Goal: Information Seeking & Learning: Learn about a topic

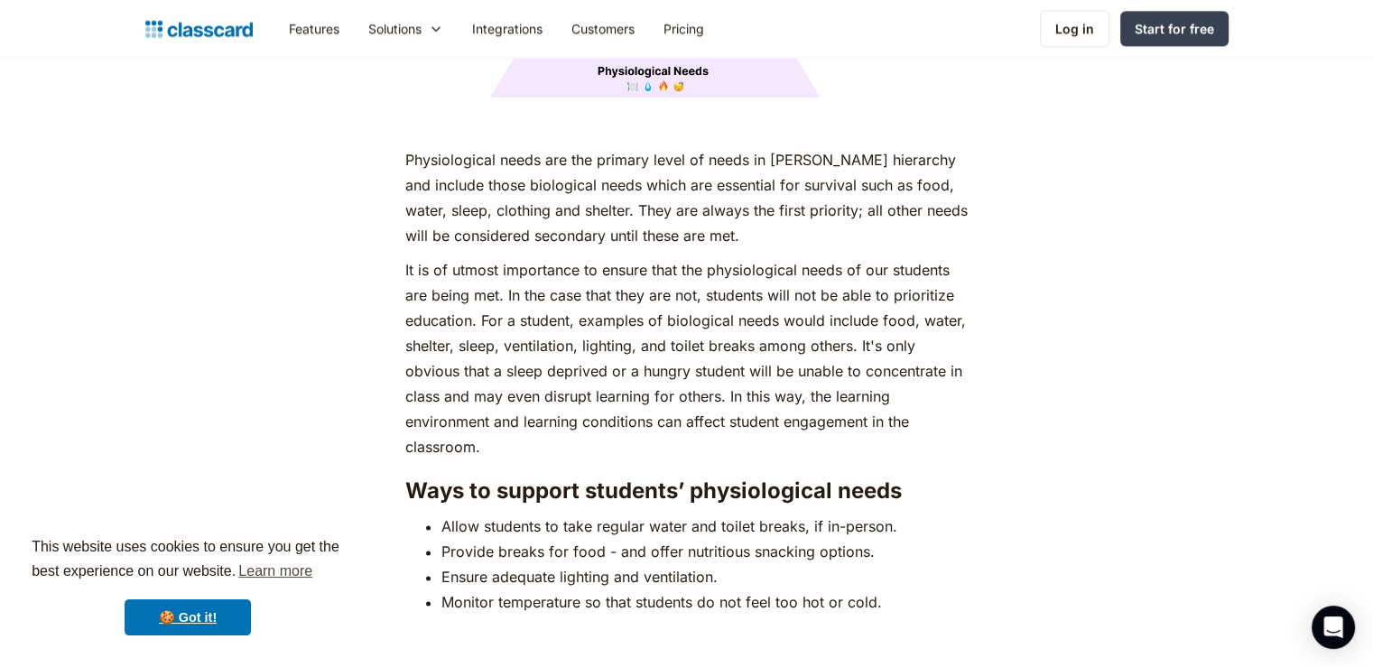
scroll to position [2533, 0]
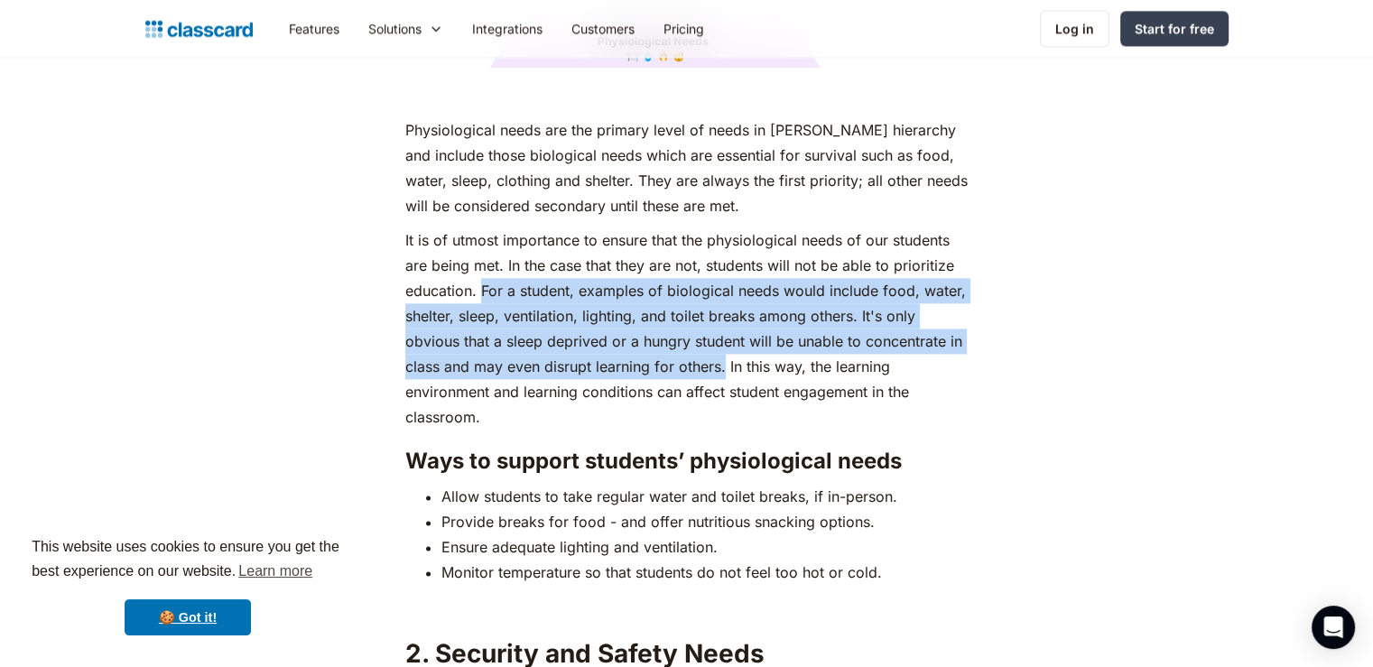
drag, startPoint x: 479, startPoint y: 252, endPoint x: 723, endPoint y: 334, distance: 257.3
click at [723, 334] on p "It is of utmost importance to ensure that the physiological needs of our studen…" at bounding box center [686, 329] width 563 height 202
copy p "For a student, examples of biological needs would include food, water, shelter,…"
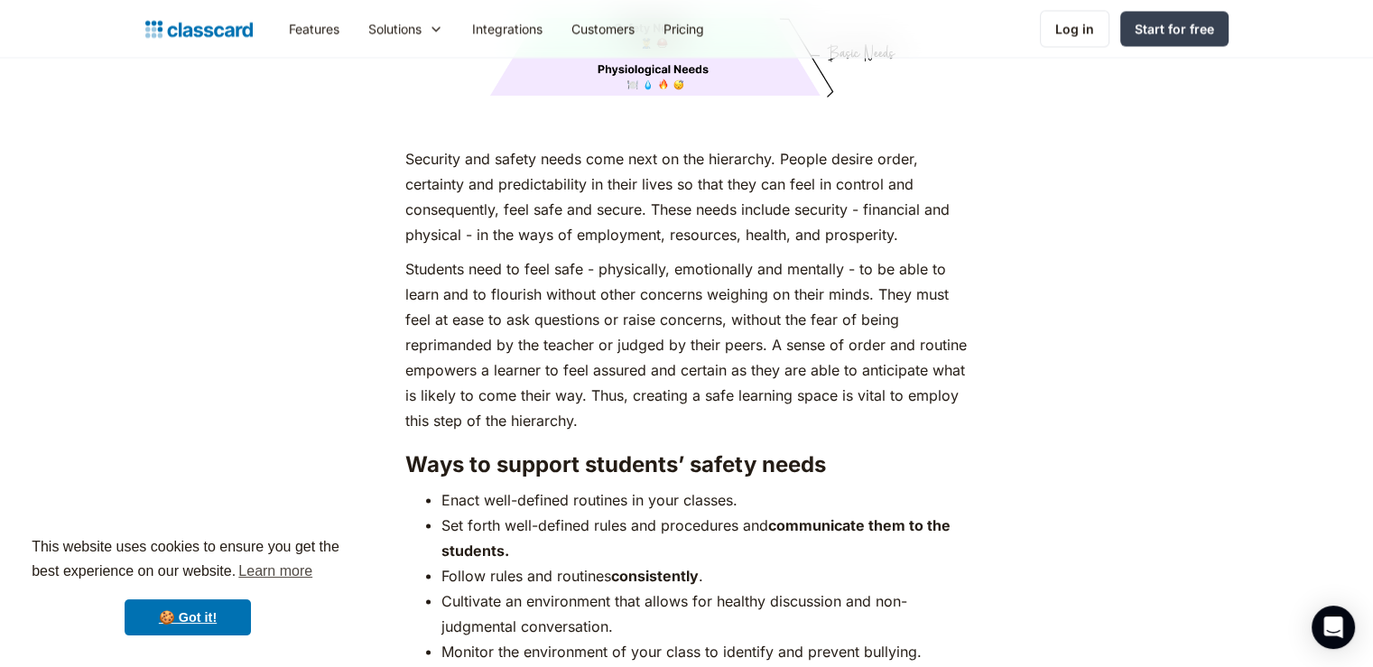
scroll to position [3436, 0]
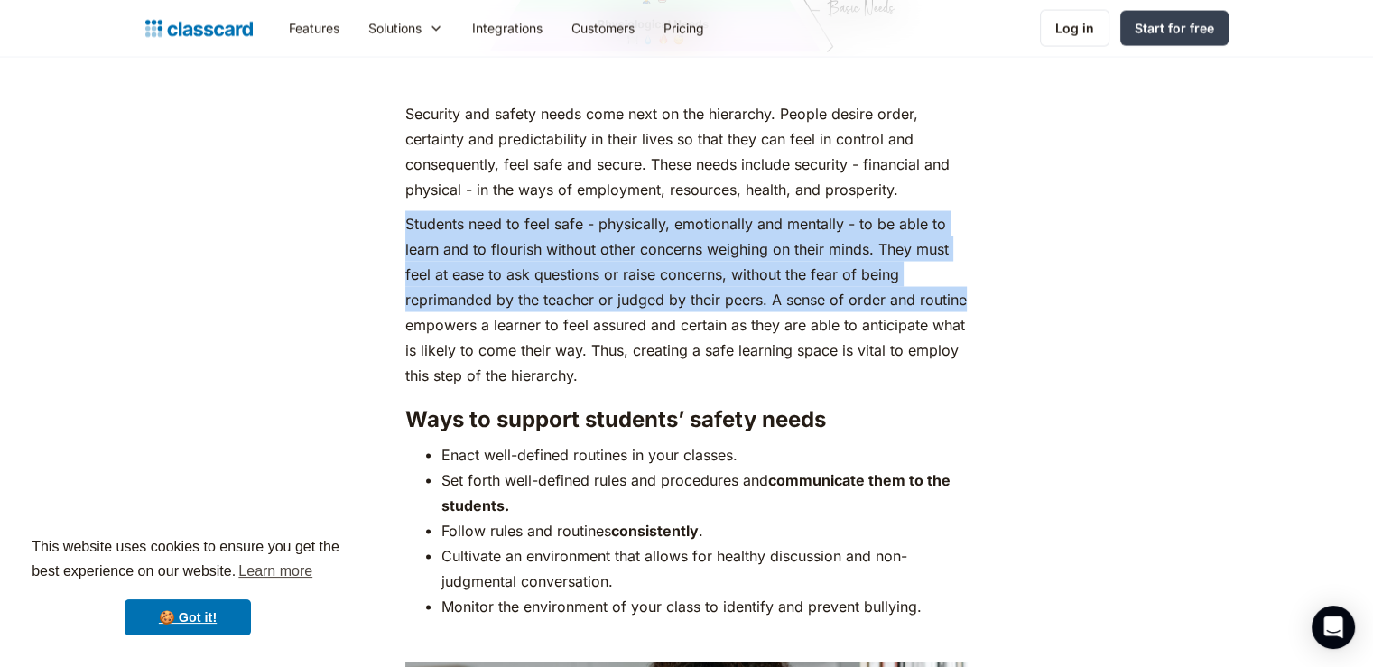
drag, startPoint x: 401, startPoint y: 187, endPoint x: 973, endPoint y: 261, distance: 576.4
copy p "Students need to feel safe - physically, emotionally and mentally - to be able …"
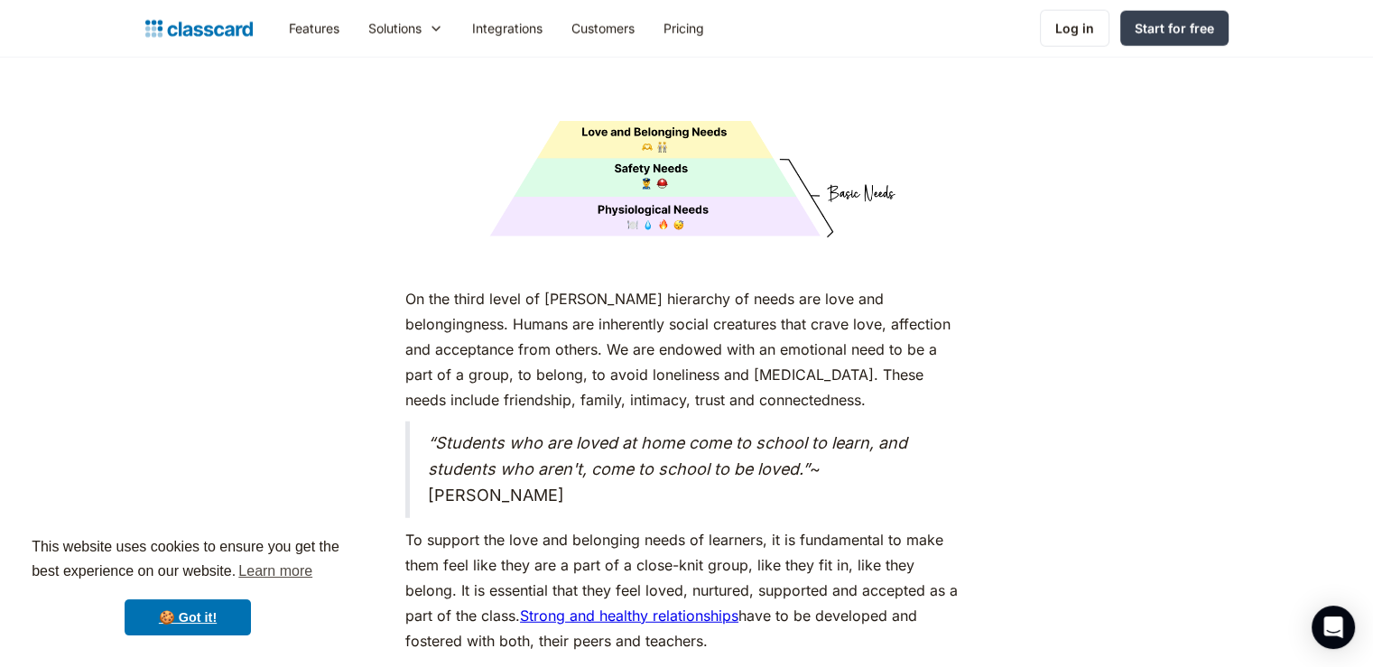
scroll to position [4881, 0]
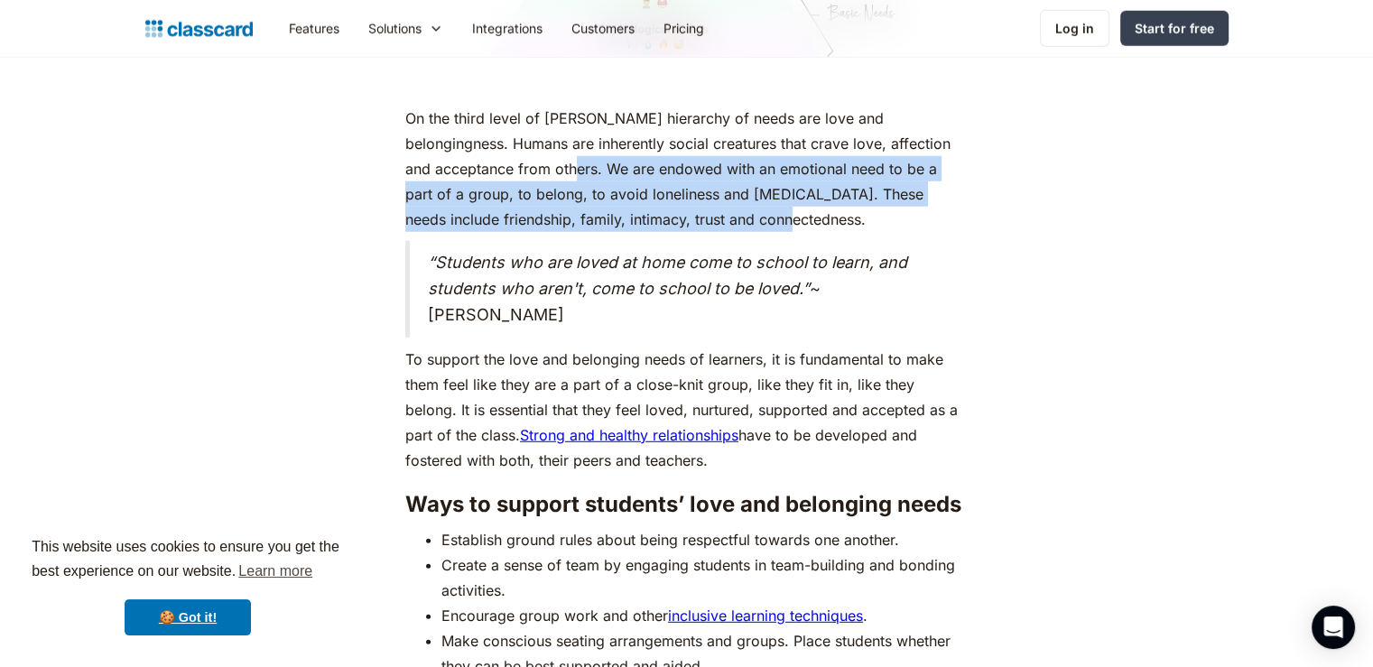
drag, startPoint x: 491, startPoint y: 133, endPoint x: 687, endPoint y: 184, distance: 202.6
click at [687, 184] on p "On the third level of [PERSON_NAME] hierarchy of needs are love and belongingne…" at bounding box center [686, 169] width 563 height 126
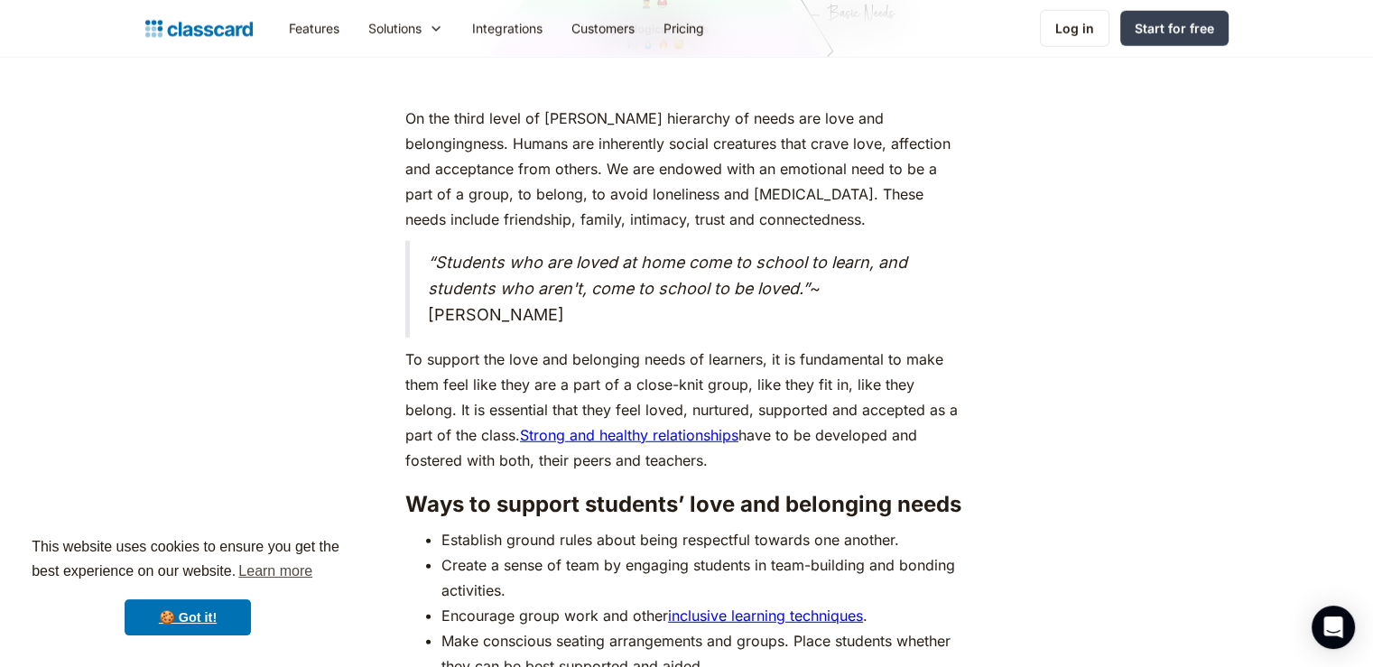
click at [228, 234] on div "As humans, we are driven by an innate desire to achieve more, to surpass not ju…" at bounding box center [687, 118] width 1102 height 8063
drag, startPoint x: 768, startPoint y: 321, endPoint x: 832, endPoint y: 431, distance: 127.0
click at [832, 431] on p "To support the love and belonging needs of learners, it is fundamental to make …" at bounding box center [686, 410] width 563 height 126
copy p "it is fundamental to make them feel like they are a part of a close-knit group,…"
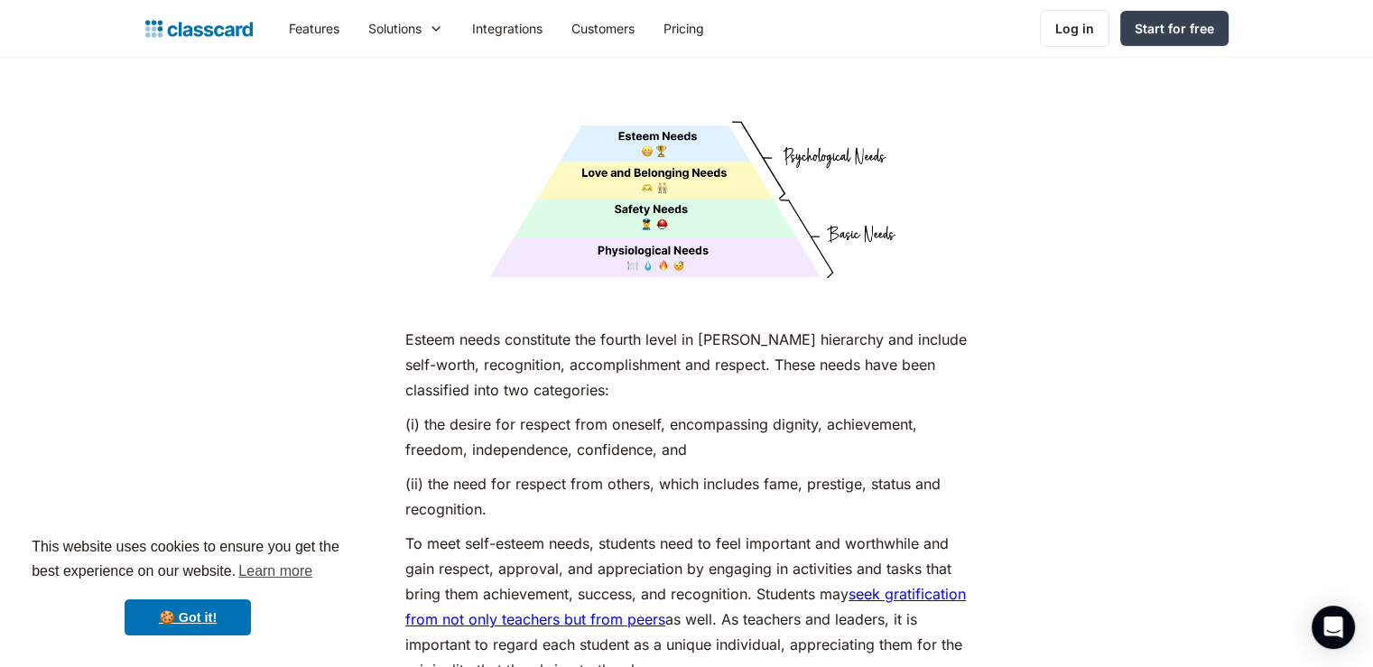
scroll to position [6325, 0]
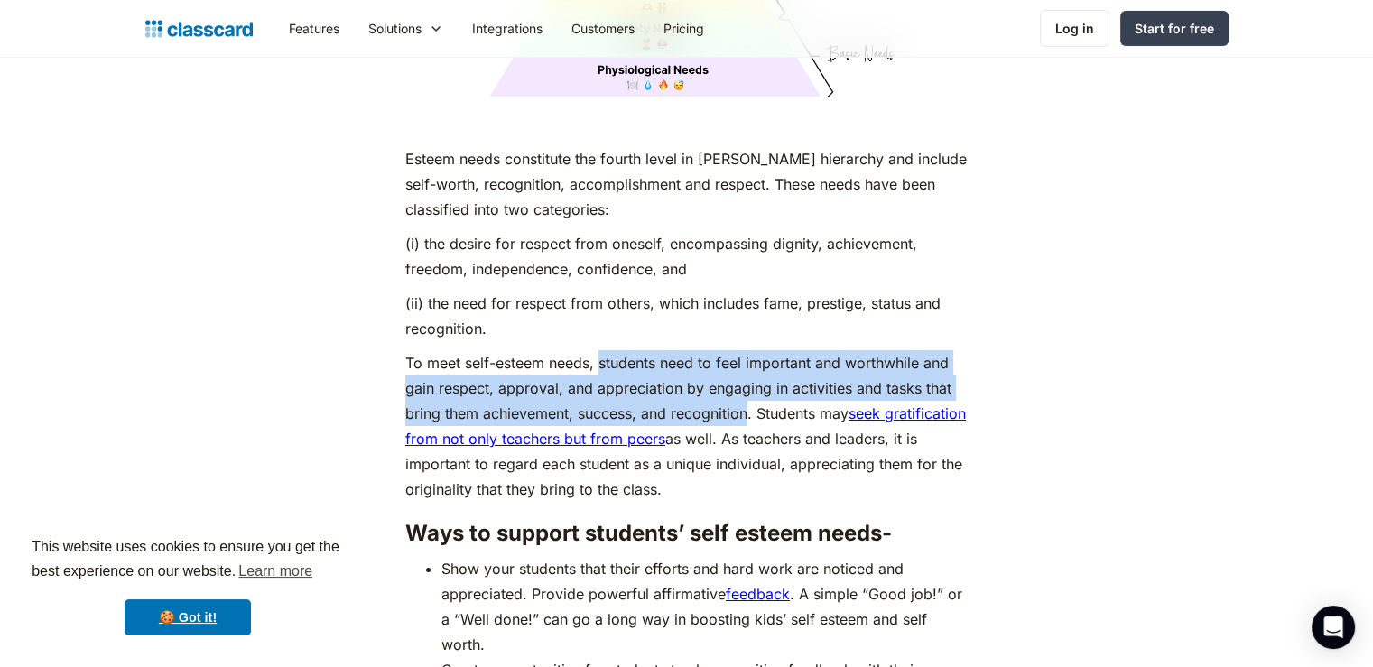
drag, startPoint x: 600, startPoint y: 322, endPoint x: 749, endPoint y: 380, distance: 160.6
click at [749, 380] on p "To meet self-esteem needs, students need to feel important and worthwhile and g…" at bounding box center [686, 426] width 563 height 152
copy p "students need to feel important and worthwhile and gain respect, approval, and …"
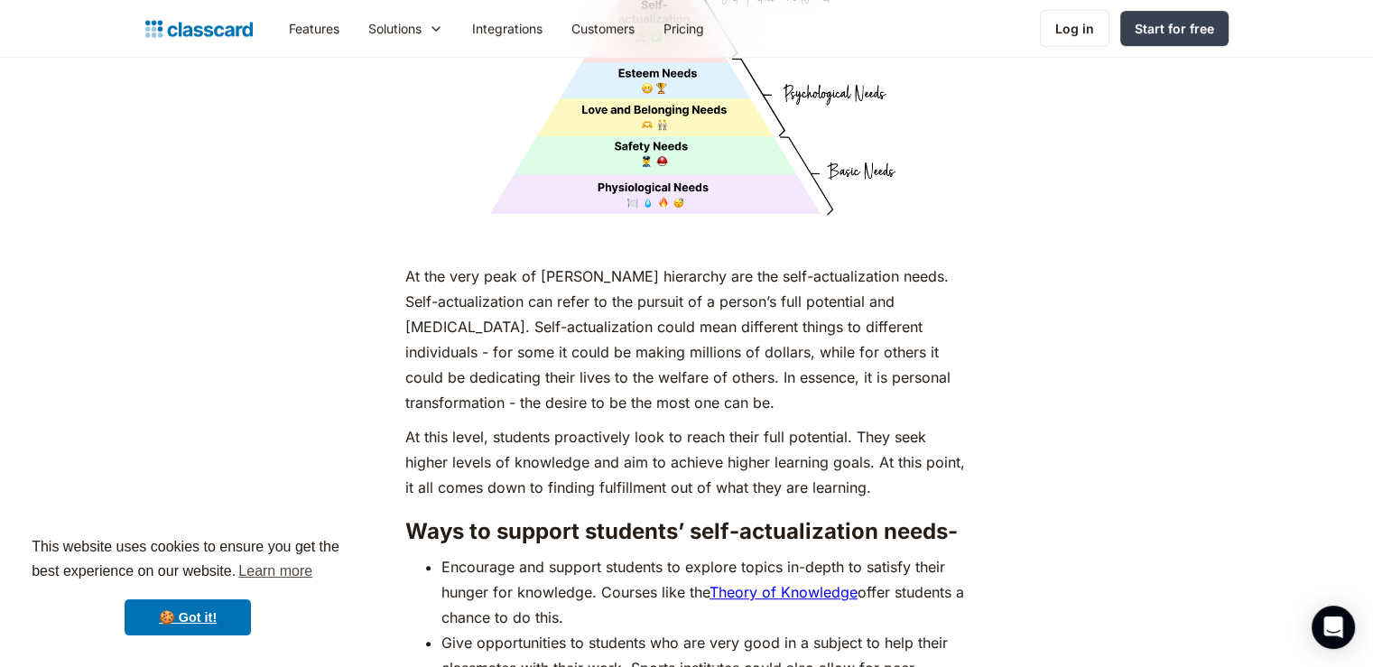
scroll to position [7770, 0]
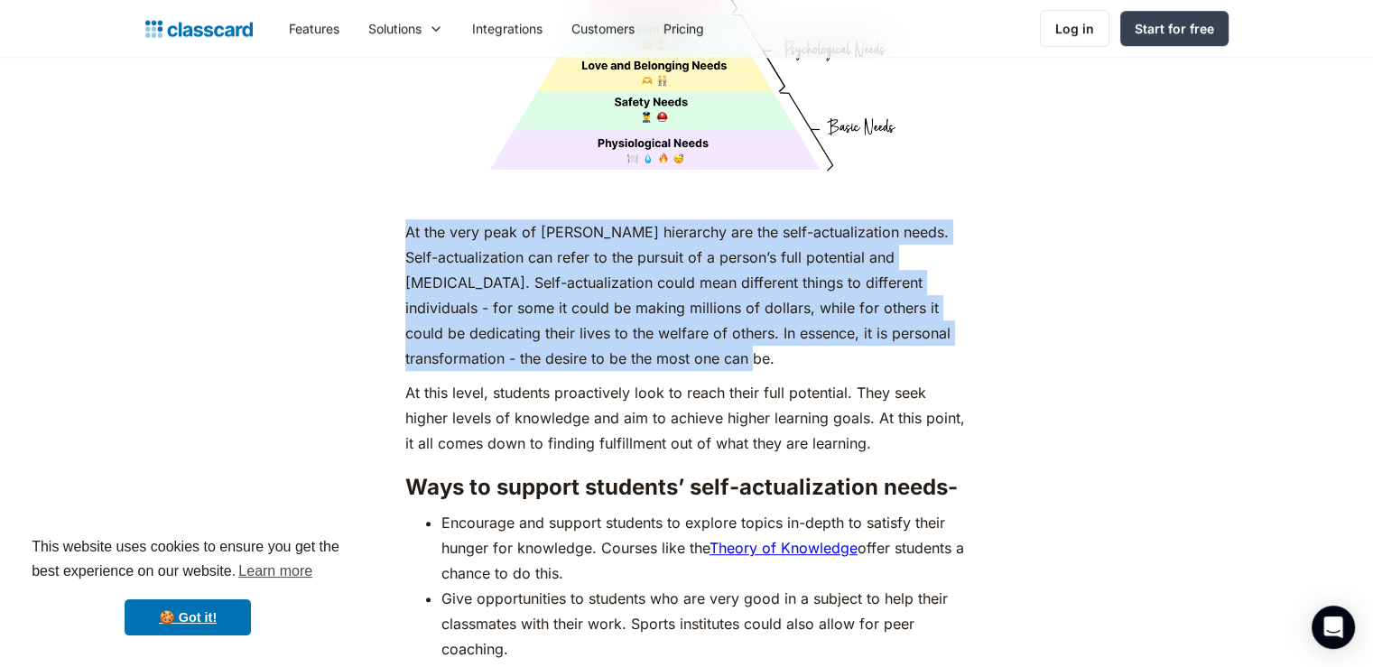
drag, startPoint x: 402, startPoint y: 217, endPoint x: 665, endPoint y: 342, distance: 291.2
copy p "At the very peak of [PERSON_NAME] hierarchy are the self-actualization needs. S…"
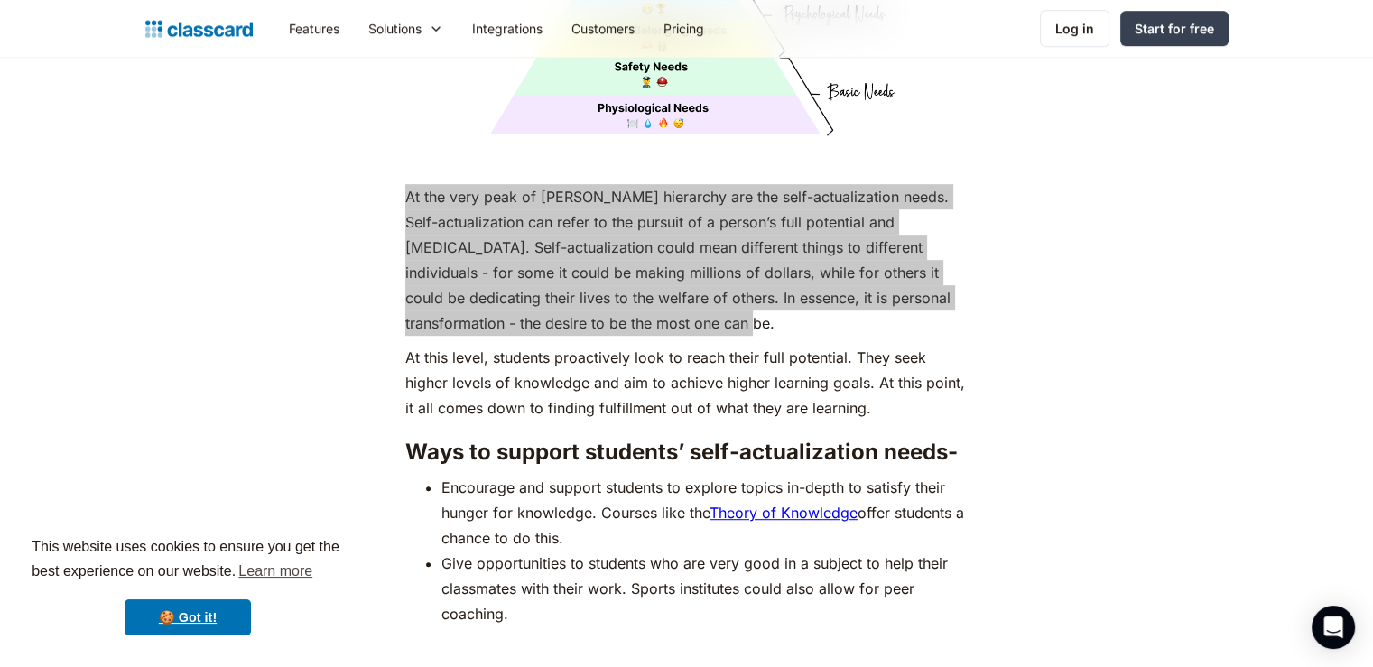
scroll to position [7951, 0]
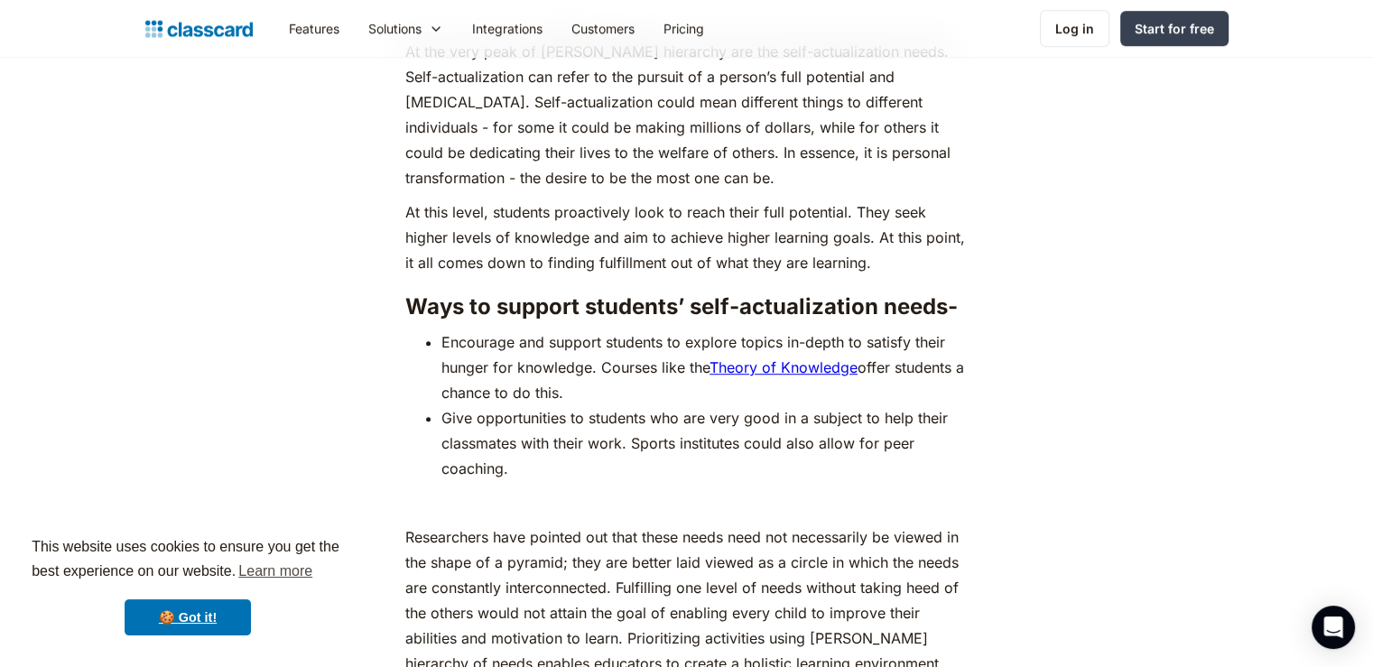
drag, startPoint x: 403, startPoint y: 189, endPoint x: 910, endPoint y: 256, distance: 511.9
copy p "At this level, students proactively look to reach their full potential. They se…"
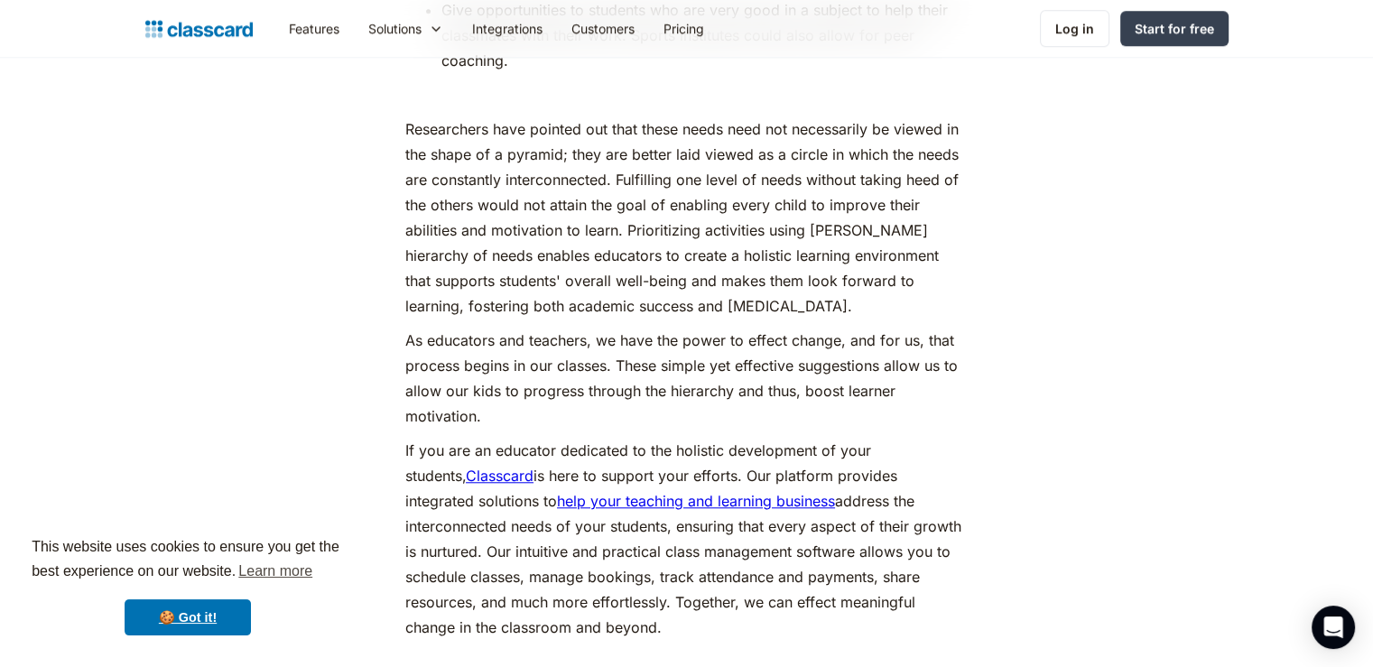
scroll to position [7770, 0]
